Goal: Task Accomplishment & Management: Complete application form

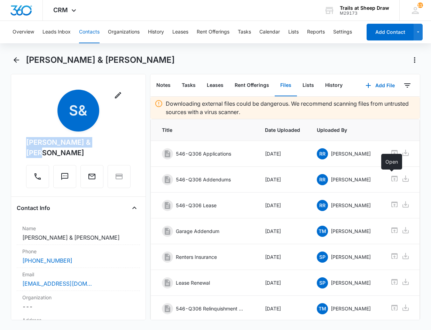
scroll to position [105, 0]
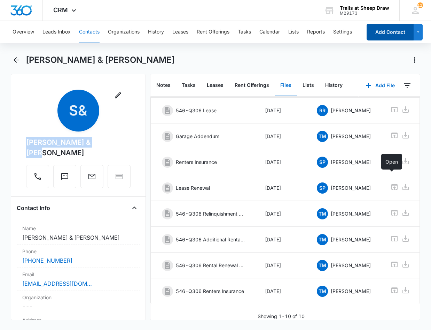
click at [393, 33] on button "Add Contact" at bounding box center [390, 32] width 47 height 17
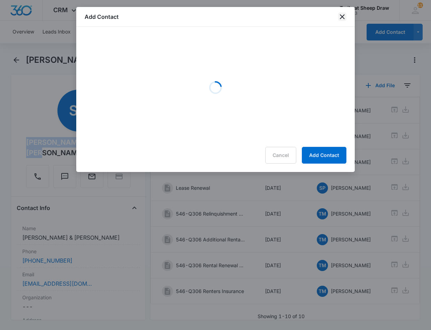
click at [341, 17] on icon "close" at bounding box center [342, 17] width 8 height 8
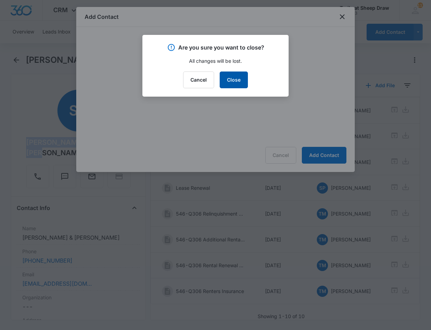
click at [235, 81] on button "Close" at bounding box center [234, 79] width 28 height 17
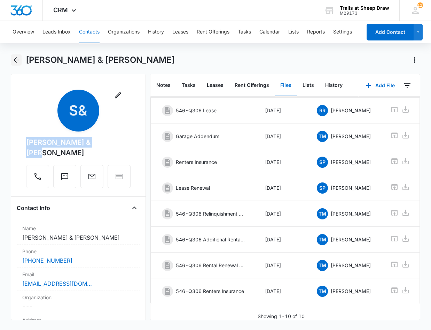
click at [18, 57] on icon "Back" at bounding box center [16, 60] width 8 height 8
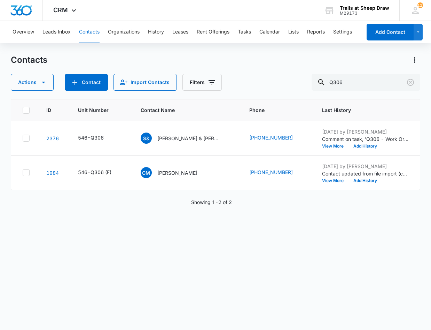
click at [89, 33] on button "Contacts" at bounding box center [89, 32] width 21 height 22
click at [393, 31] on button "Add Contact" at bounding box center [390, 32] width 47 height 17
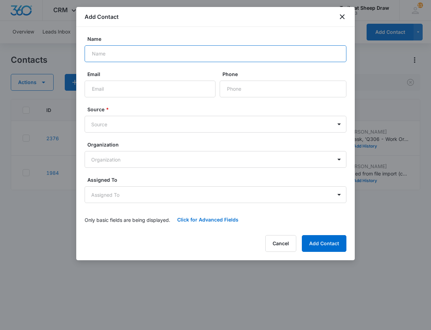
click at [184, 47] on input "Name" at bounding box center [216, 53] width 262 height 17
drag, startPoint x: 185, startPoint y: 47, endPoint x: 186, endPoint y: 55, distance: 7.4
click at [187, 52] on input "[PERSON_NAME]" at bounding box center [216, 53] width 262 height 17
type input "[PERSON_NAME]"
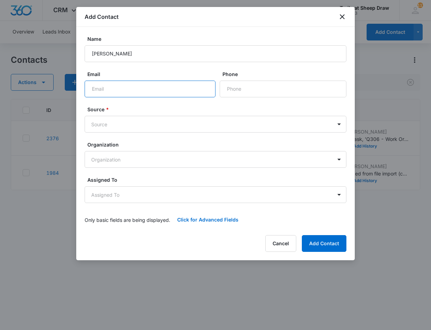
click at [166, 91] on input "Email" at bounding box center [150, 88] width 131 height 17
type input "[EMAIL_ADDRESS][DOMAIN_NAME]"
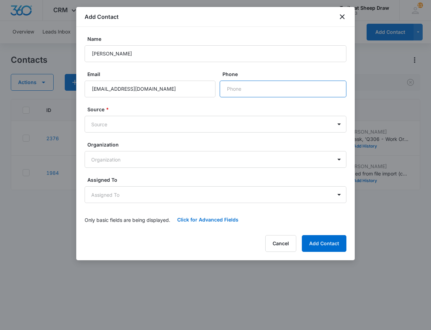
click at [235, 91] on input "Phone" at bounding box center [283, 88] width 127 height 17
type input "[PHONE_NUMBER]"
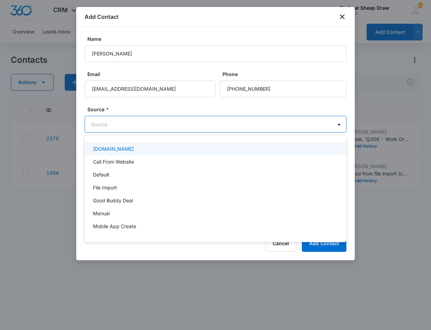
click at [150, 121] on body "CRM Apps Reputation Websites Forms CRM Email Social Content Ads Intelligence Fi…" at bounding box center [215, 165] width 431 height 330
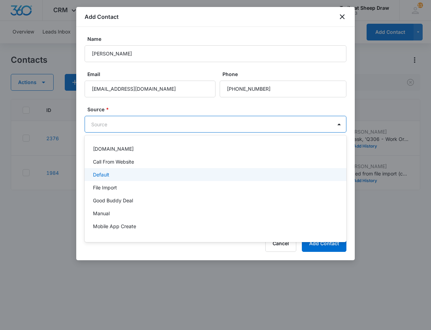
click at [149, 172] on div "Default" at bounding box center [215, 174] width 244 height 7
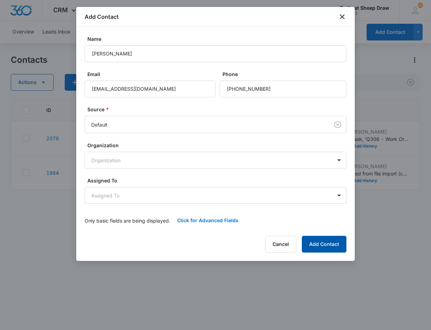
click at [307, 242] on button "Add Contact" at bounding box center [324, 243] width 45 height 17
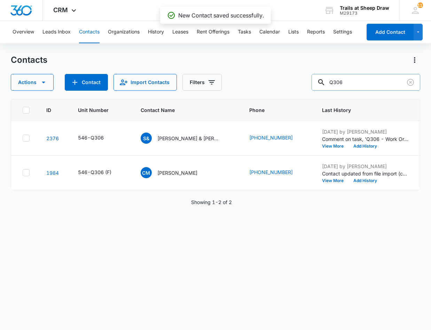
click at [354, 82] on input "Q306" at bounding box center [366, 82] width 109 height 17
click at [355, 82] on input "Q306" at bounding box center [366, 82] width 109 height 17
type input "[PERSON_NAME]"
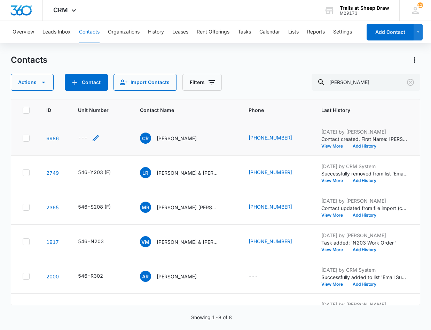
click at [79, 139] on div "---" at bounding box center [82, 138] width 9 height 8
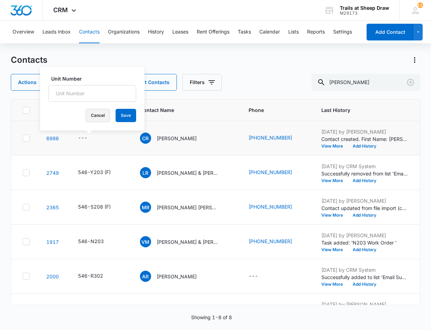
click at [86, 116] on button "Cancel" at bounding box center [98, 115] width 24 height 13
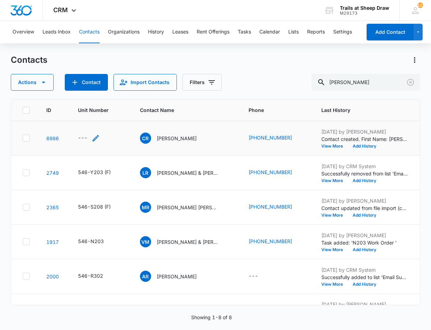
click at [80, 137] on div "---" at bounding box center [82, 138] width 9 height 8
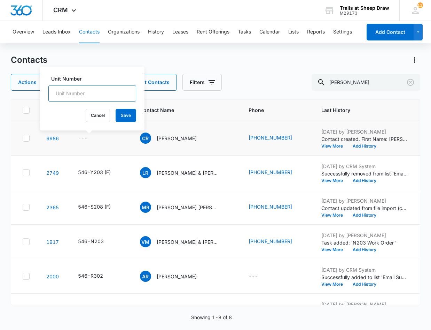
click at [95, 94] on input "Unit Number" at bounding box center [92, 93] width 88 height 17
type input "546-P303"
click at [121, 116] on button "Save" at bounding box center [126, 115] width 21 height 13
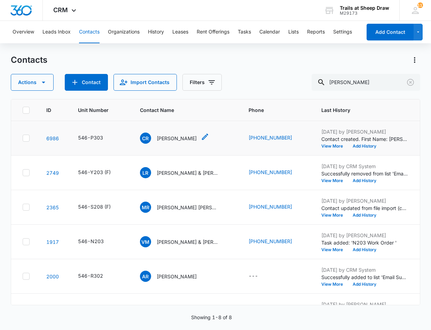
click at [166, 138] on p "[PERSON_NAME]" at bounding box center [177, 137] width 40 height 7
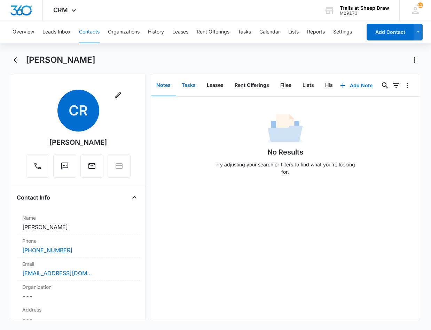
click at [187, 84] on button "Tasks" at bounding box center [188, 86] width 25 height 22
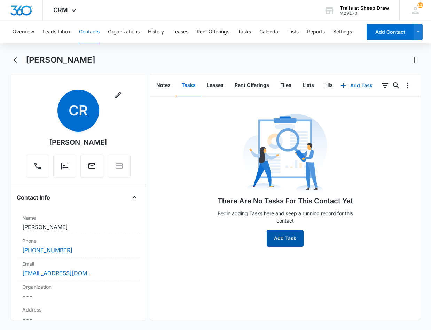
click at [278, 242] on button "Add Task" at bounding box center [285, 238] width 37 height 17
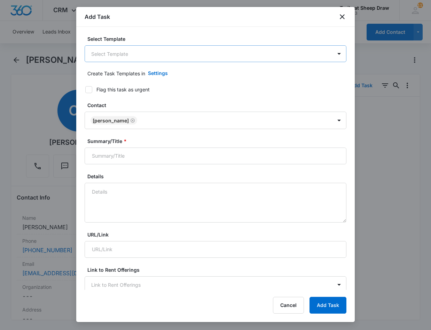
click at [176, 53] on body "CRM Apps Reputation Websites Forms CRM Email Social Content Ads Intelligence Fi…" at bounding box center [215, 165] width 431 height 330
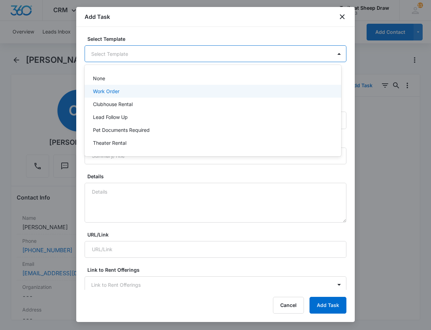
click at [141, 90] on div "Work Order" at bounding box center [212, 90] width 239 height 7
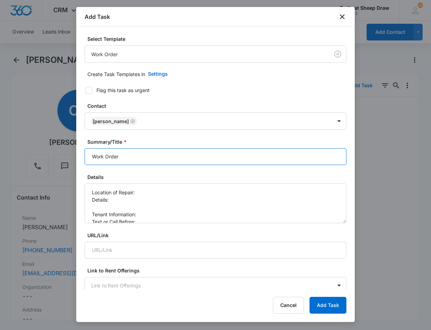
click at [92, 154] on input "Work Order" at bounding box center [216, 156] width 262 height 17
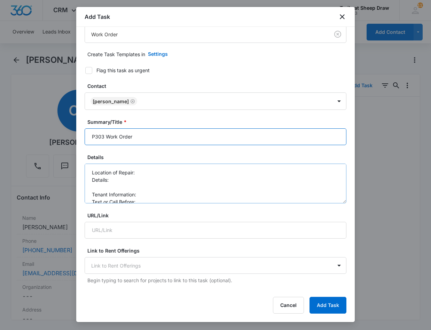
scroll to position [35, 0]
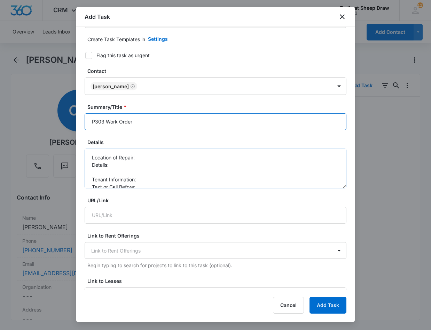
type input "P303 Work Order"
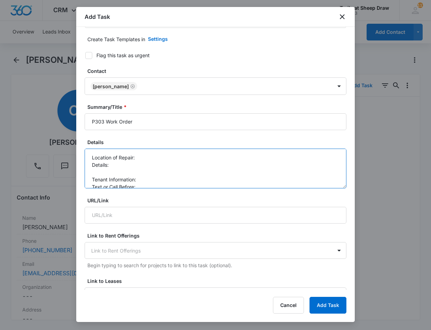
click at [170, 155] on textarea "Location of Repair: Details: Tenant Information: Text or Call Before:" at bounding box center [216, 168] width 262 height 40
click at [150, 162] on textarea "Location of Repair: W/D INSTALL new move in Details: Tenant Information: Text o…" at bounding box center [216, 168] width 262 height 40
click at [152, 179] on textarea "Location of Repair: W/D INSTALL new move in Details: moving in 8/15, need W/D I…" at bounding box center [216, 168] width 262 height 40
click at [152, 185] on textarea "Location of Repair: W/D INSTALL new move in Details: moving in 8/15, need W/D I…" at bounding box center [216, 168] width 262 height 40
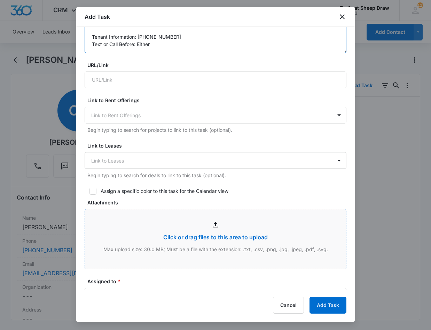
scroll to position [174, 0]
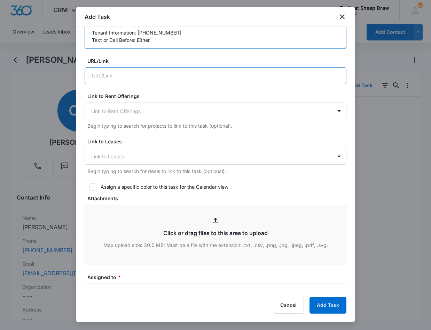
type textarea "Location of Repair: W/D INSTALL new move in Details: moving in 8/15, need W/D I…"
click at [160, 75] on input "URL/Link" at bounding box center [216, 75] width 262 height 17
click at [152, 107] on div at bounding box center [211, 111] width 240 height 9
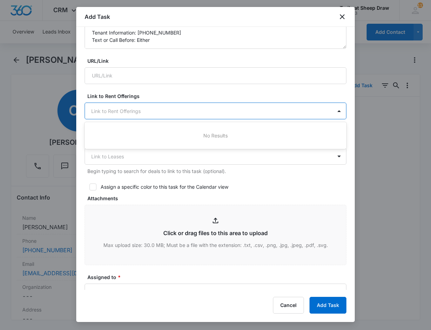
click at [84, 216] on div "Select Template Work Order Create Task Templates in Settings Flag this task as …" at bounding box center [215, 158] width 279 height 263
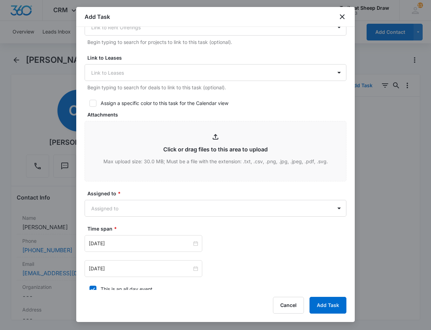
scroll to position [364, 0]
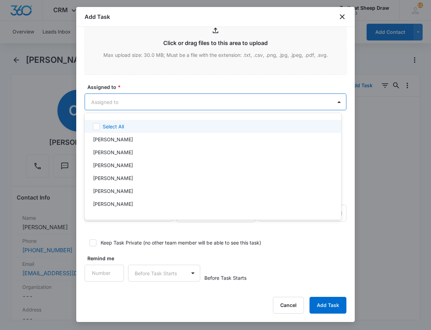
click at [155, 103] on body "CRM Apps Reputation Websites Forms CRM Email Social Content Ads Intelligence Fi…" at bounding box center [215, 165] width 431 height 330
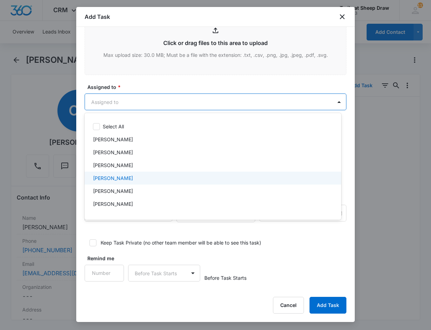
drag, startPoint x: 133, startPoint y: 181, endPoint x: 140, endPoint y: 156, distance: 25.9
click at [133, 181] on div "[PERSON_NAME]" at bounding box center [212, 177] width 239 height 7
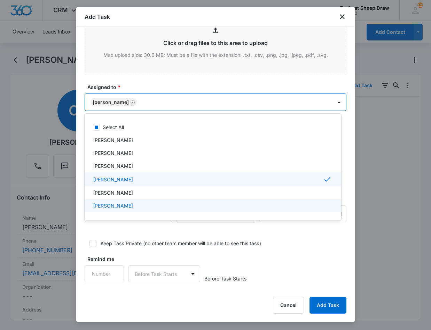
click at [133, 207] on p "[PERSON_NAME]" at bounding box center [113, 205] width 40 height 7
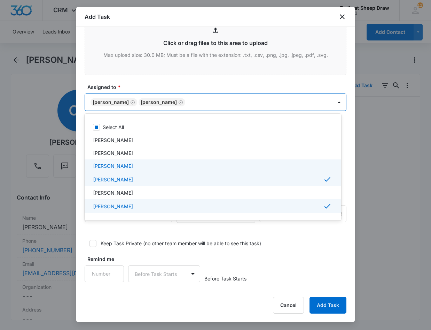
click at [80, 154] on div at bounding box center [215, 165] width 431 height 330
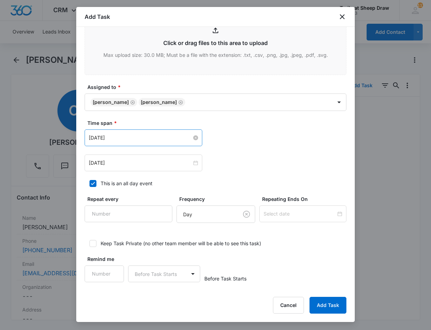
click at [162, 137] on input "[DATE]" at bounding box center [140, 138] width 103 height 8
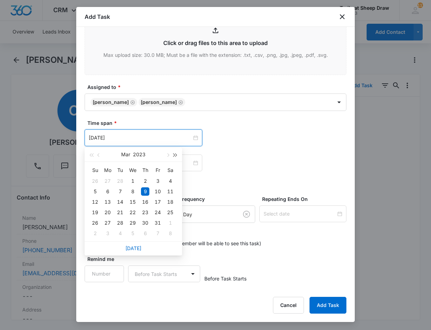
click at [176, 155] on span "button" at bounding box center [175, 154] width 3 height 3
click at [170, 157] on button "button" at bounding box center [168, 154] width 8 height 14
click at [169, 157] on button "button" at bounding box center [168, 154] width 8 height 14
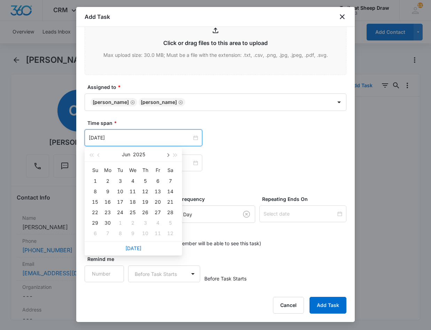
click at [169, 157] on button "button" at bounding box center [168, 154] width 8 height 14
type input "[DATE]"
click at [120, 200] on div "12" at bounding box center [120, 202] width 8 height 8
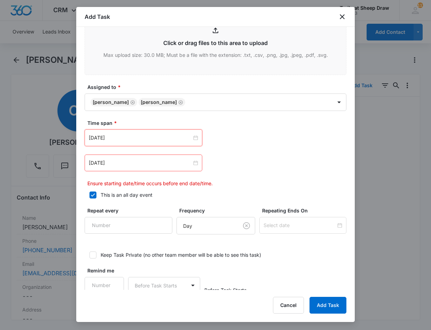
click at [190, 169] on div "[DATE]" at bounding box center [144, 162] width 118 height 17
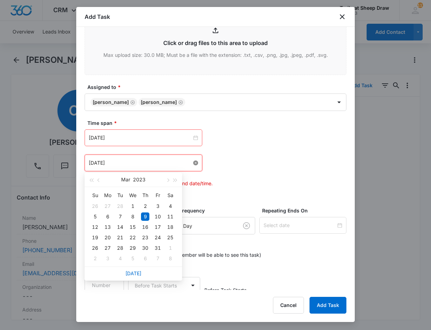
click at [189, 163] on input "[DATE]" at bounding box center [140, 163] width 103 height 8
click at [174, 181] on span "button" at bounding box center [175, 179] width 3 height 3
click at [174, 180] on span "button" at bounding box center [175, 179] width 3 height 3
click at [169, 180] on span "button" at bounding box center [167, 179] width 3 height 3
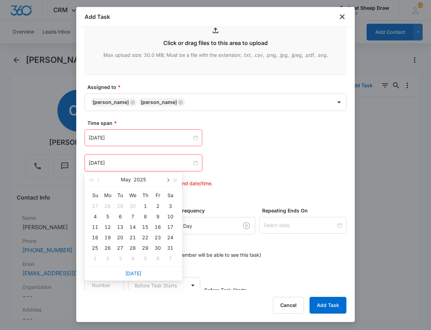
click at [169, 180] on span "button" at bounding box center [167, 179] width 3 height 3
click at [168, 180] on span "button" at bounding box center [167, 179] width 3 height 3
type input "[DATE]"
click at [146, 225] on div "14" at bounding box center [145, 227] width 8 height 8
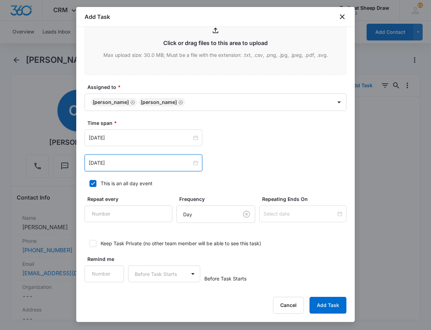
click at [276, 162] on div "[DATE] [DATE] Su Mo Tu We Th Fr Sa 27 28 29 30 31 1 2 3 4 5 6 7 8 9 10 11 12 13…" at bounding box center [216, 162] width 262 height 17
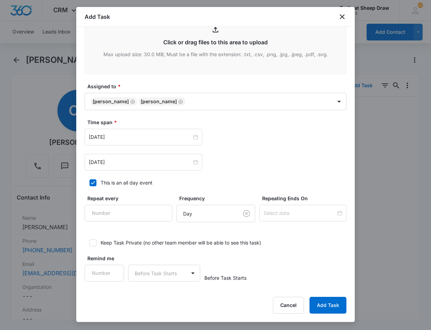
click at [348, 316] on div "Add Task Select Template Work Order Create Task Templates in Settings Flag this…" at bounding box center [215, 164] width 279 height 315
click at [325, 302] on button "Add Task" at bounding box center [328, 304] width 37 height 17
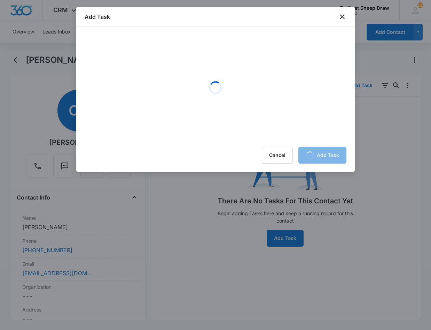
scroll to position [0, 0]
